Goal: Download file/media

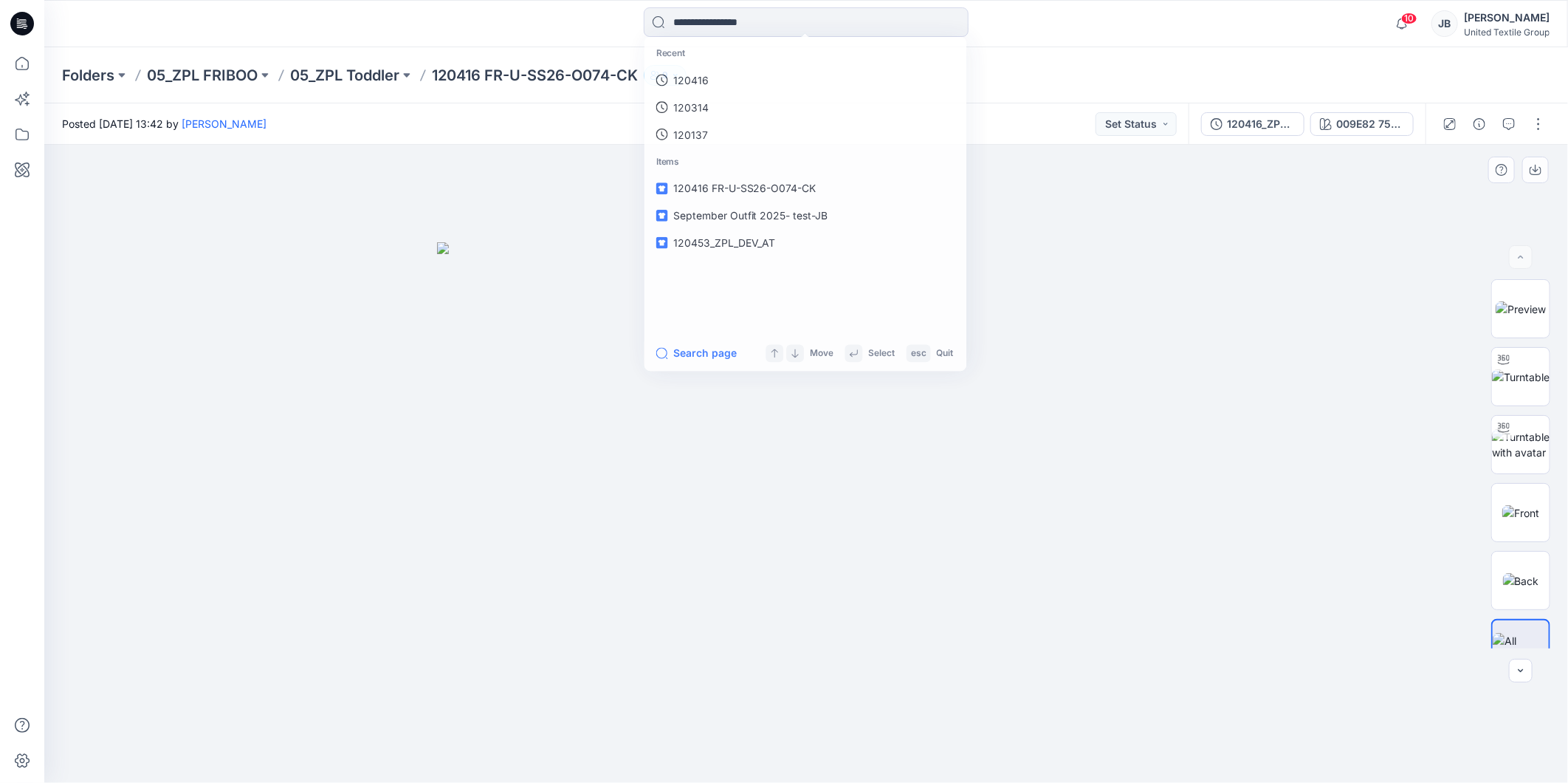
click at [1170, 238] on div at bounding box center [806, 464] width 1524 height 638
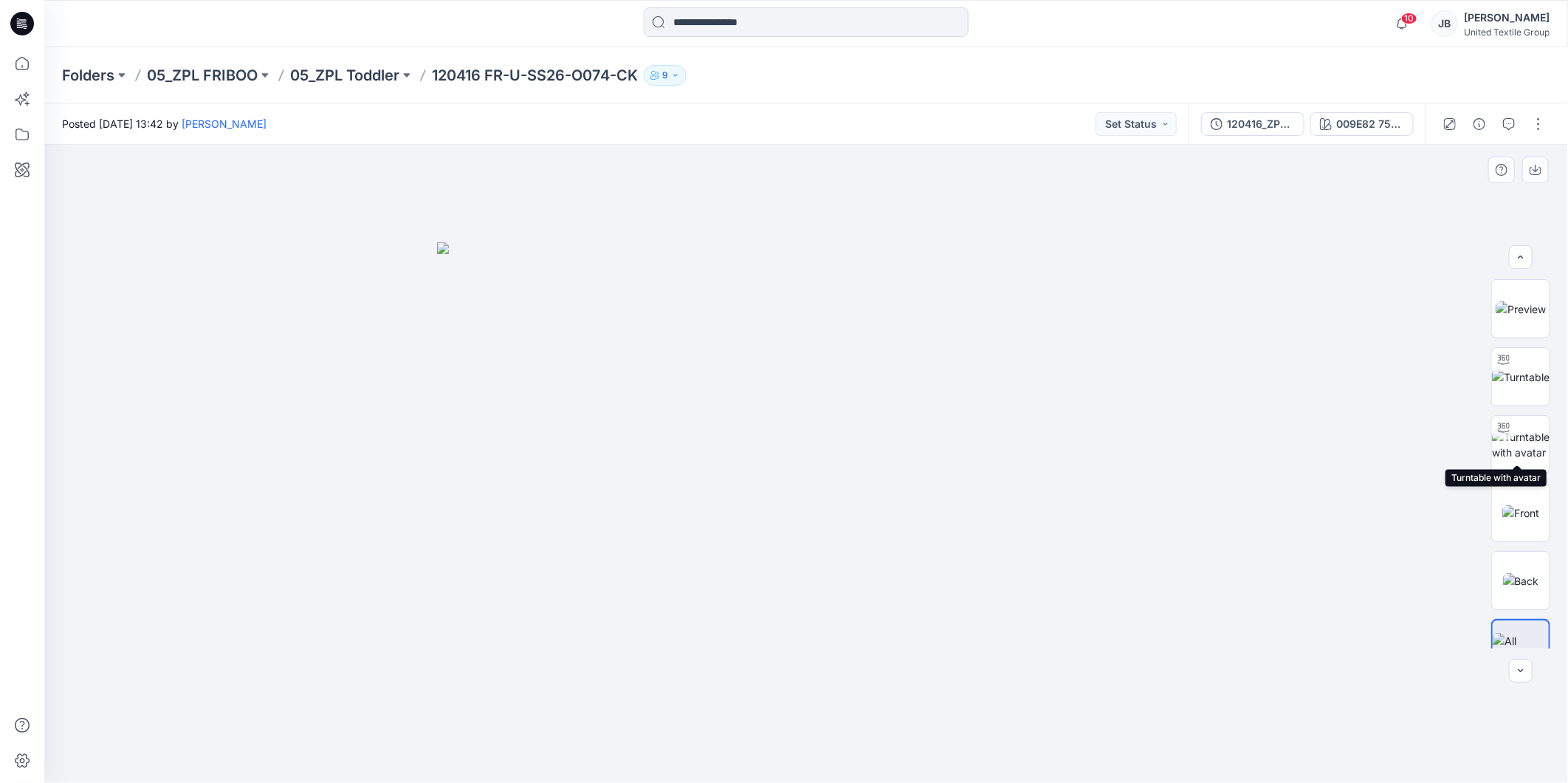
scroll to position [29, 0]
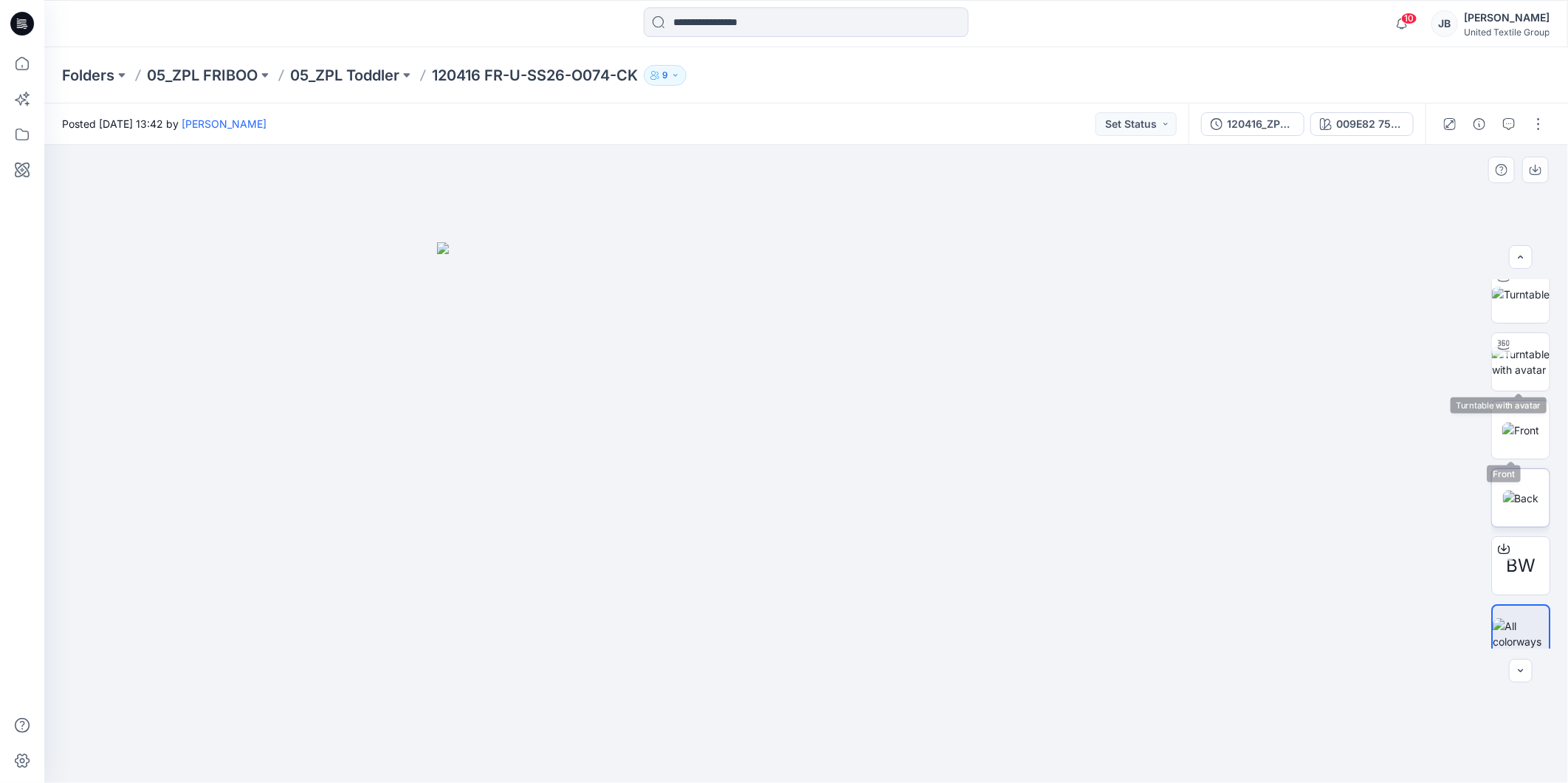
scroll to position [98, 0]
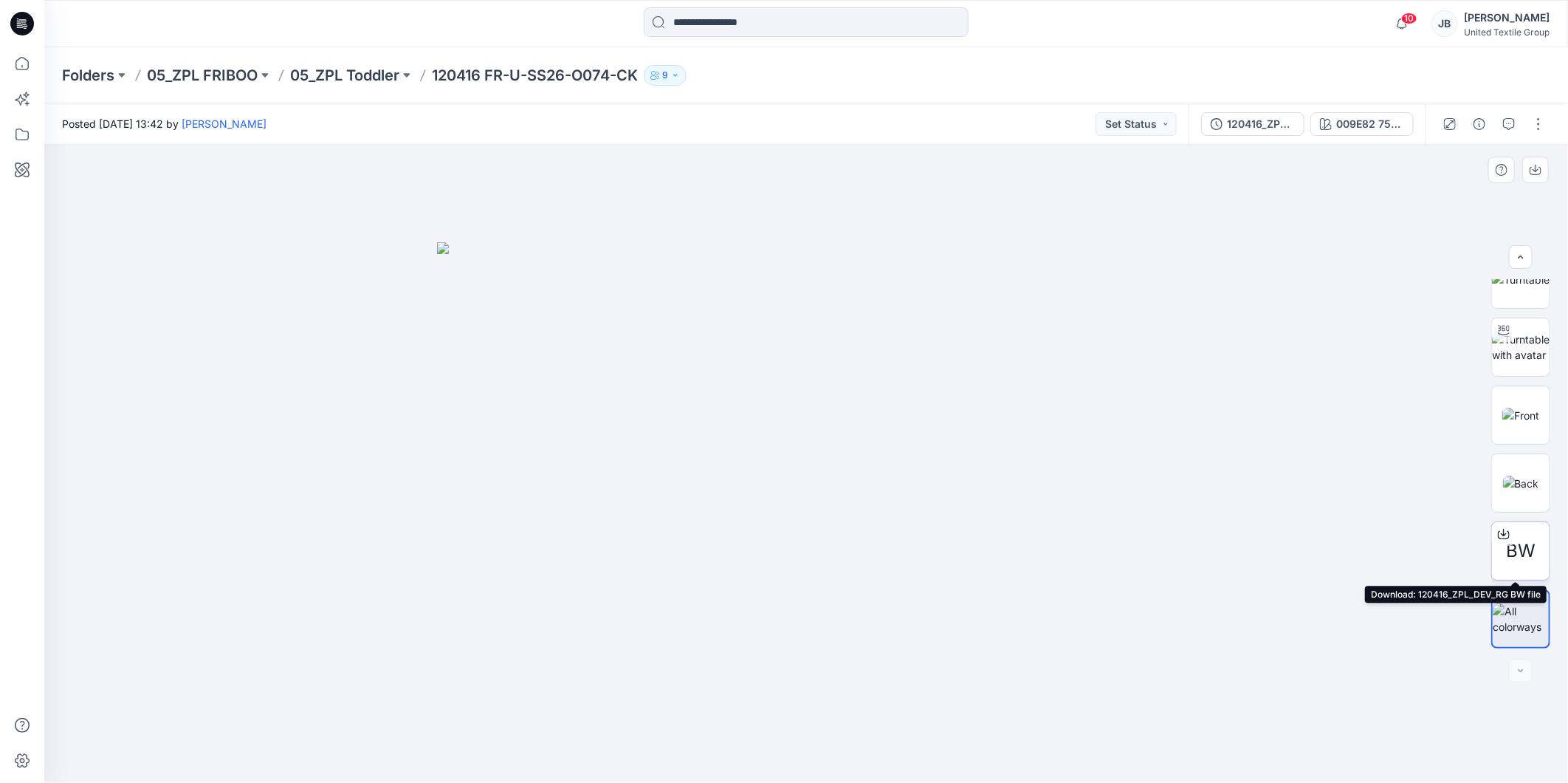
click at [1501, 541] on div at bounding box center [1504, 534] width 23 height 23
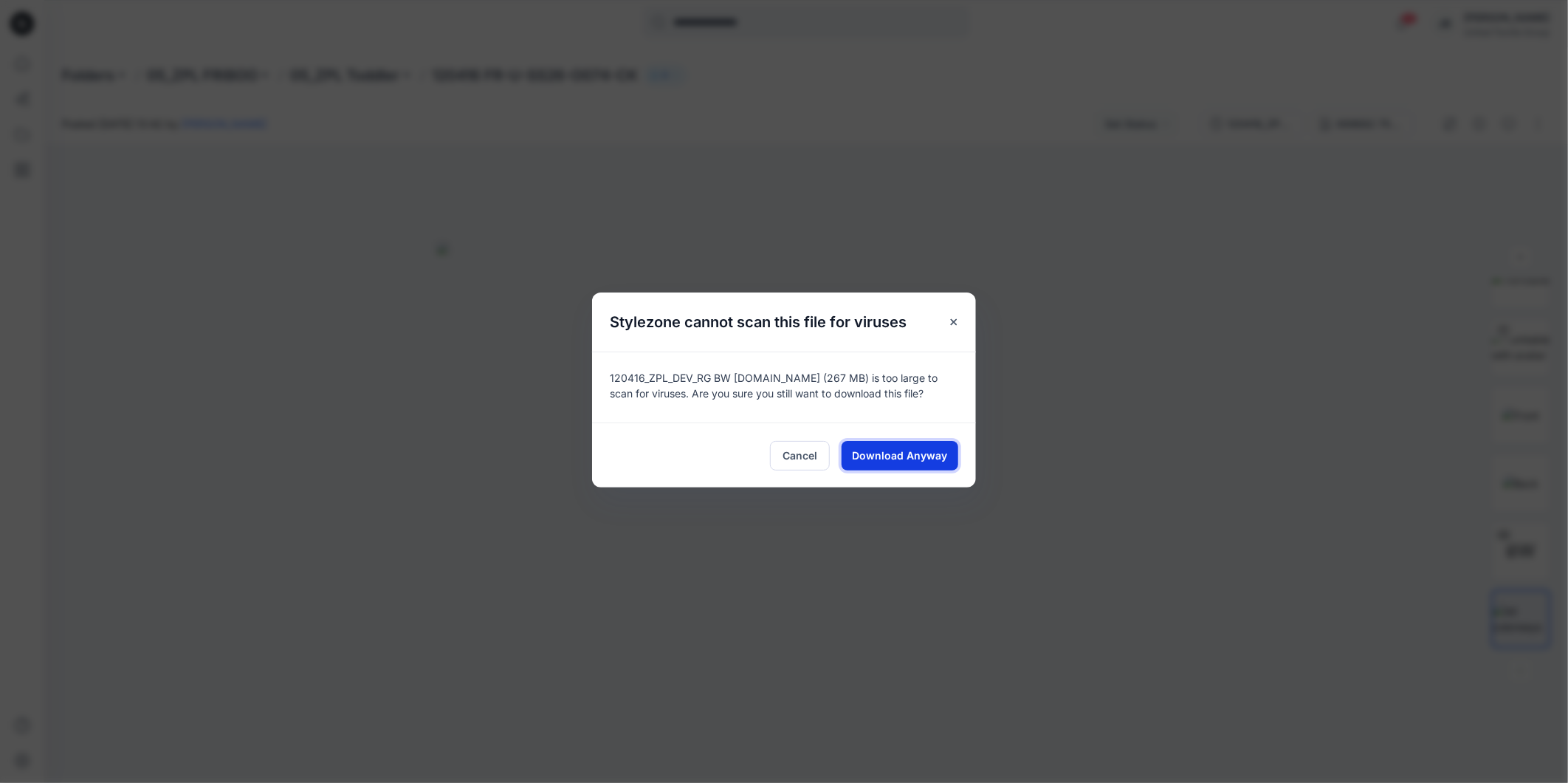
click at [884, 455] on span "Download Anyway" at bounding box center [900, 455] width 95 height 16
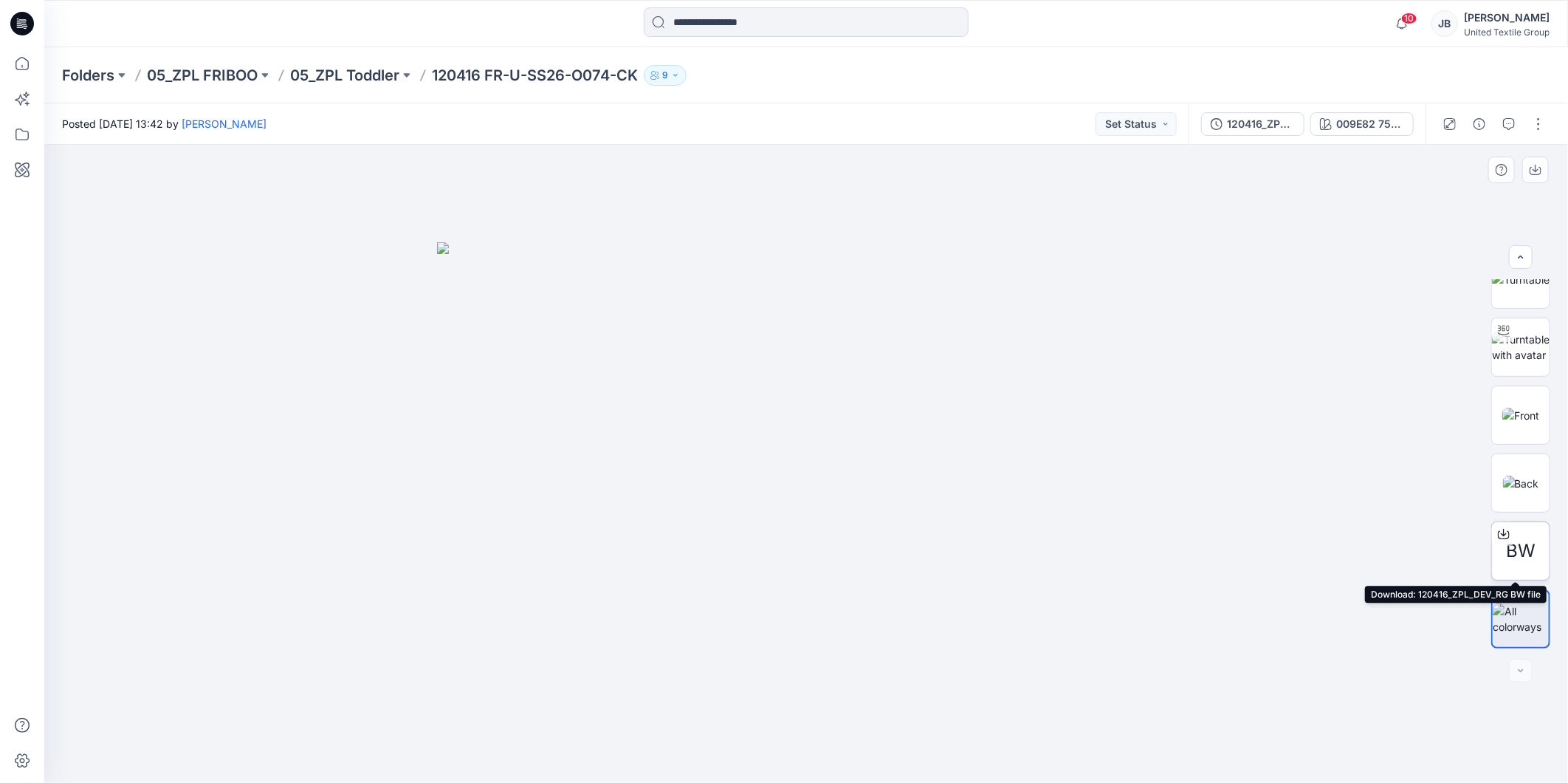
click at [1507, 543] on div at bounding box center [1504, 534] width 23 height 23
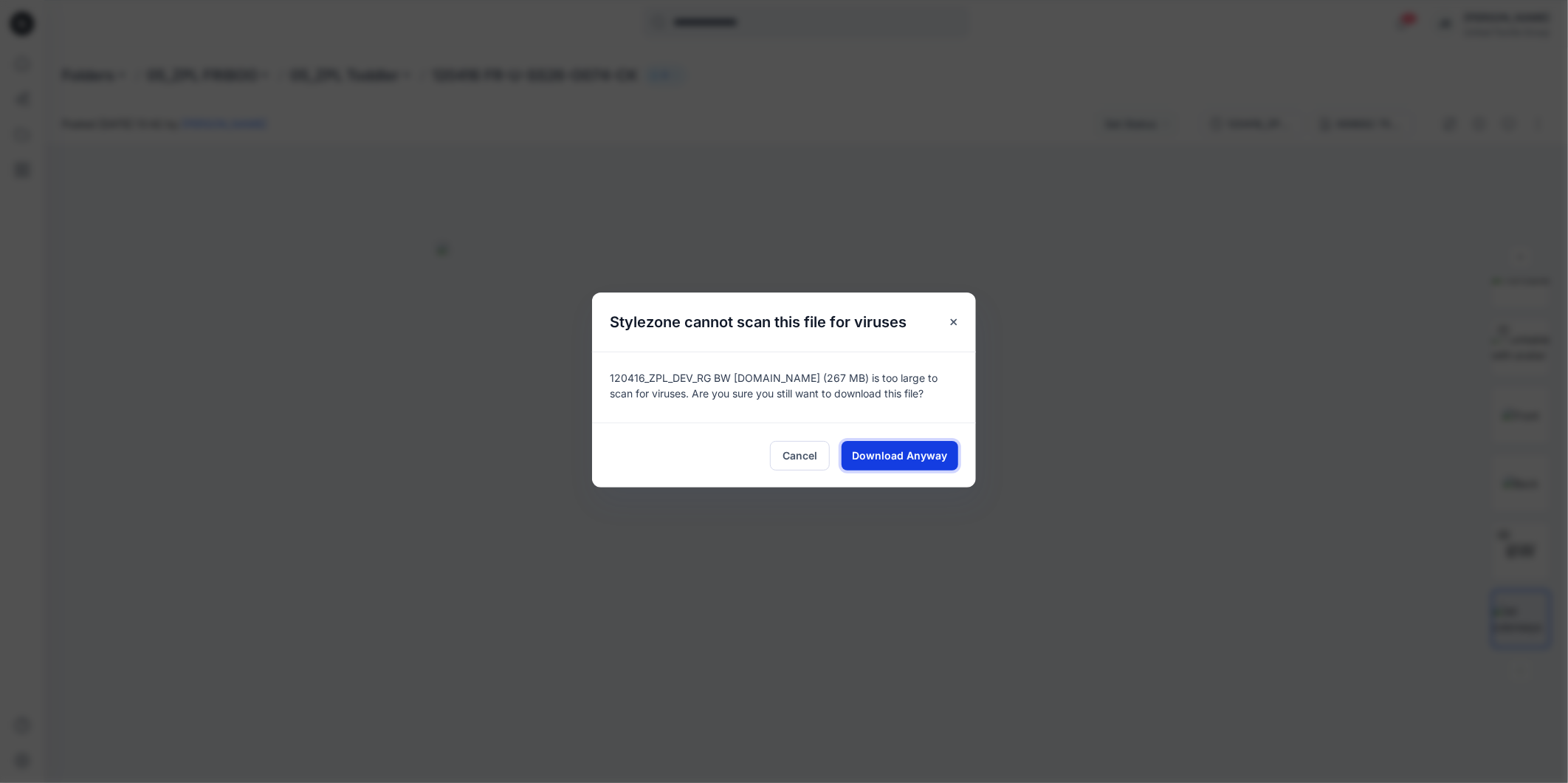
click at [894, 455] on span "Download Anyway" at bounding box center [900, 455] width 95 height 16
